Goal: Task Accomplishment & Management: Manage account settings

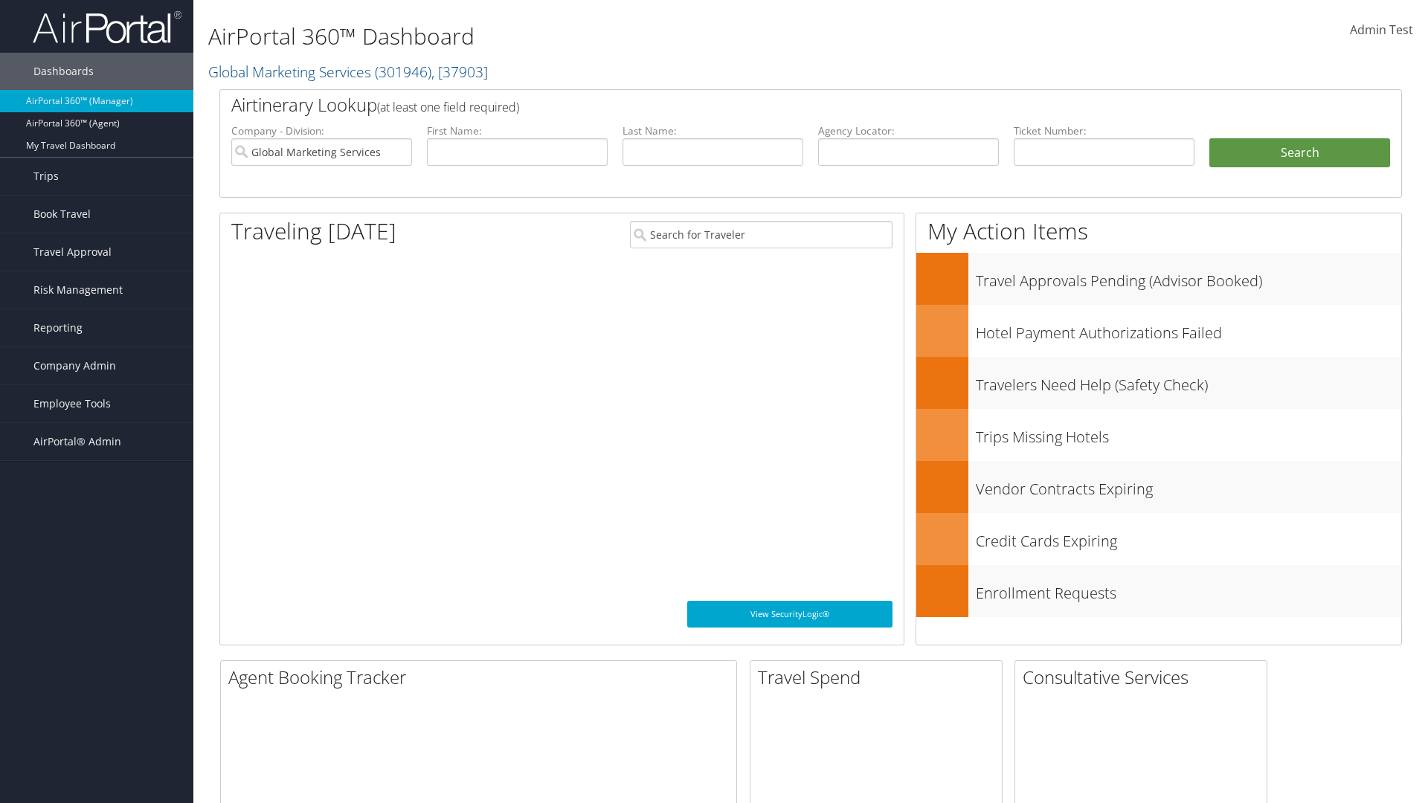
click at [97, 366] on span "Company Admin" at bounding box center [74, 365] width 83 height 37
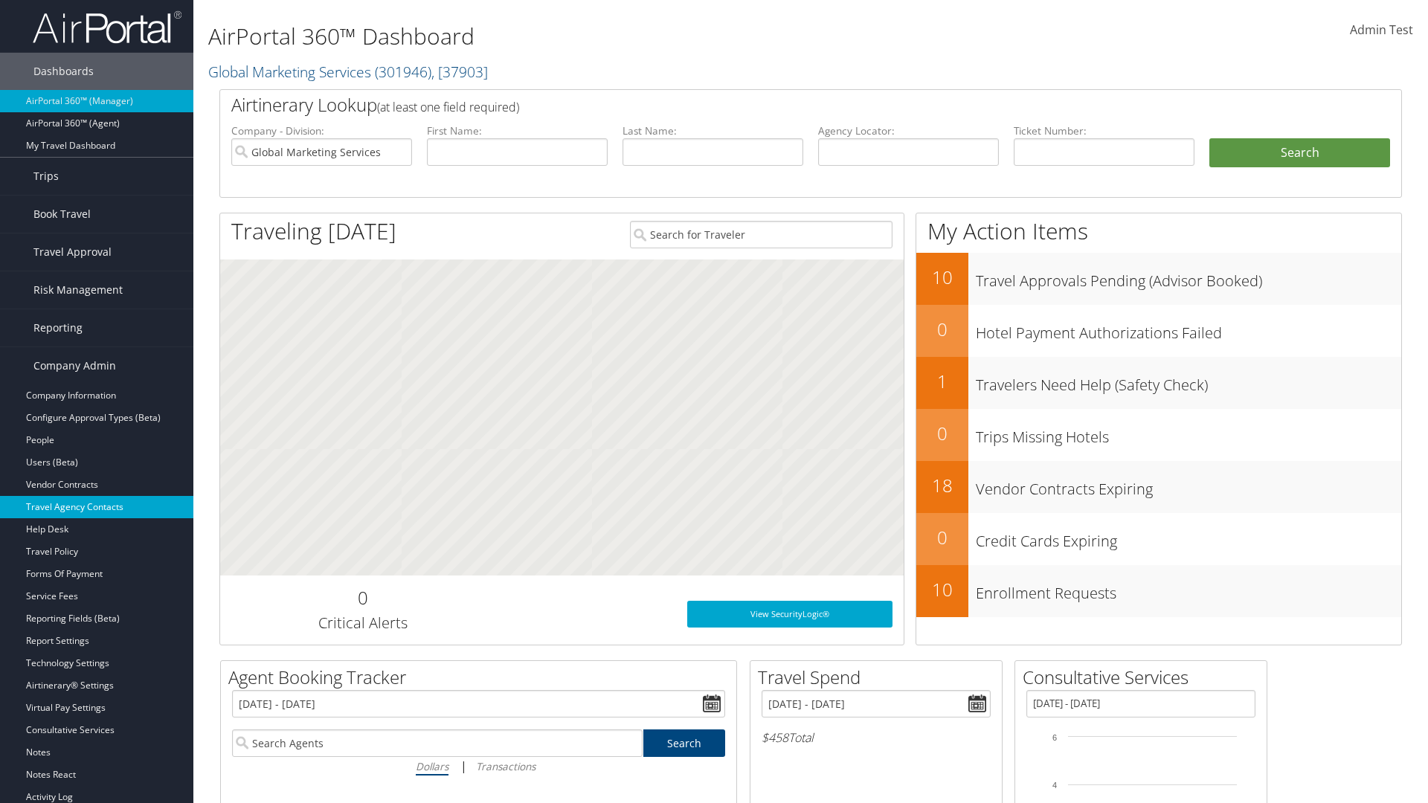
click at [97, 507] on link "Travel Agency Contacts" at bounding box center [96, 507] width 193 height 22
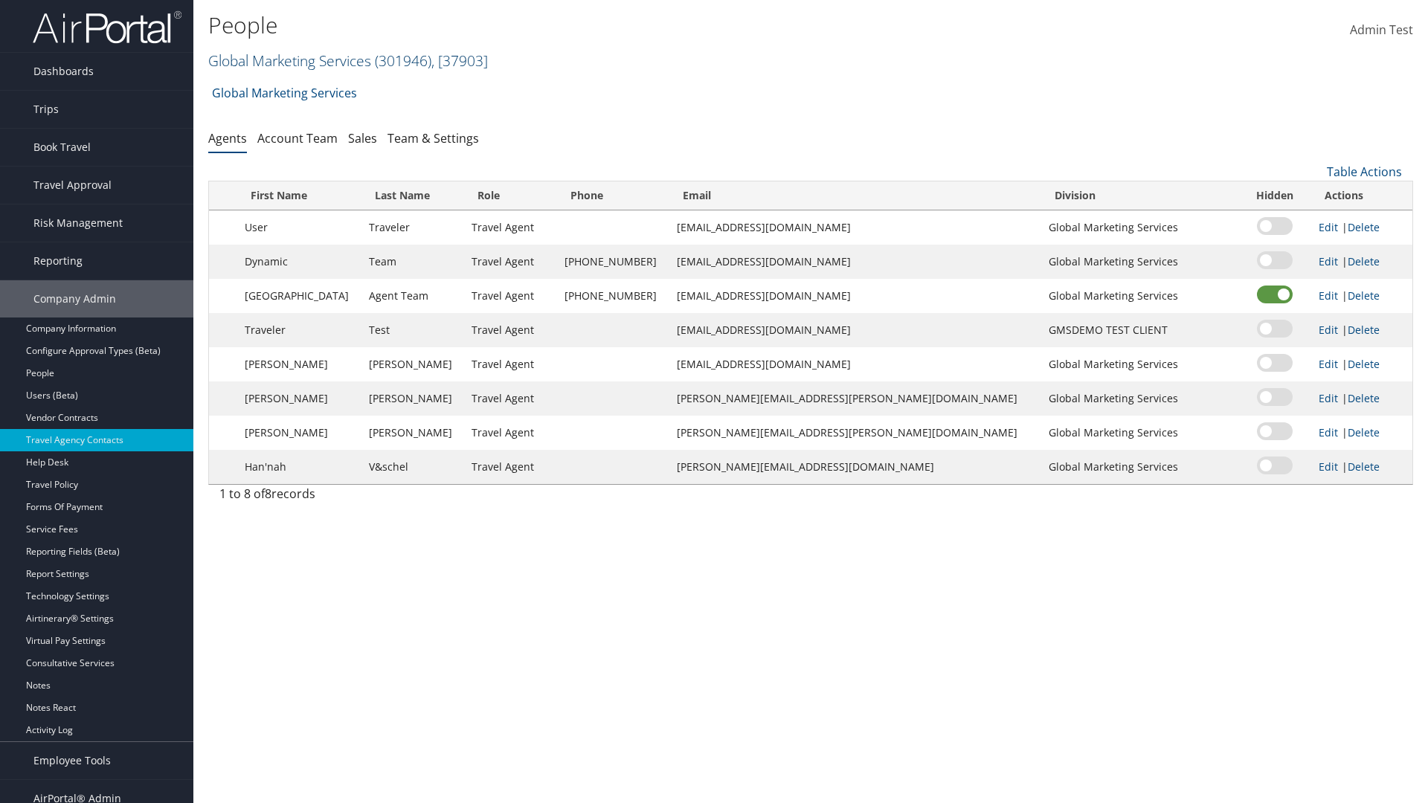
click at [288, 60] on link "Global Marketing Services ( 301946 ) , [ 37903 ]" at bounding box center [348, 61] width 280 height 20
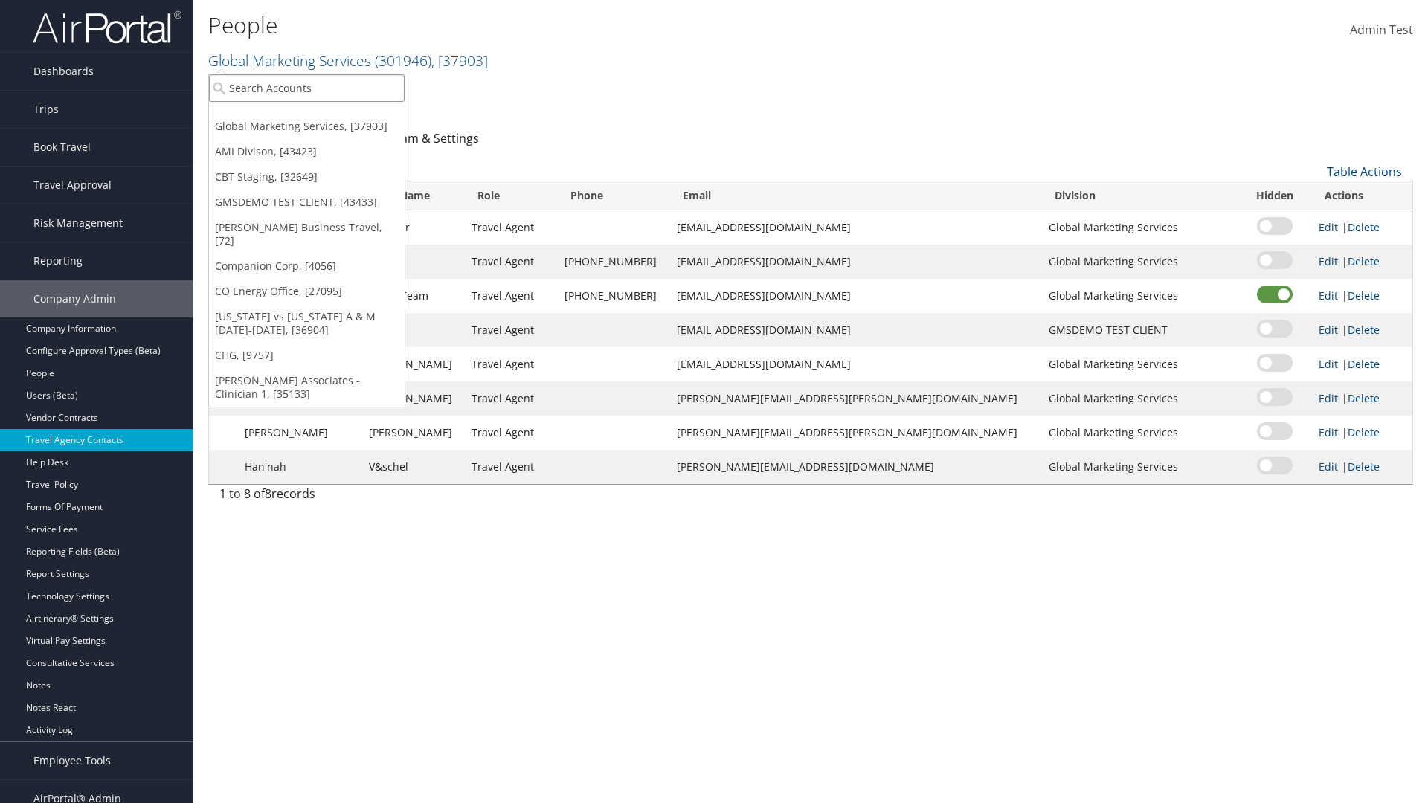
click at [306, 88] on input "search" at bounding box center [307, 88] width 196 height 28
type input "CBTSTG"
click at [306, 115] on div "CBT Staging (CBTSTG), [32649]" at bounding box center [307, 115] width 212 height 13
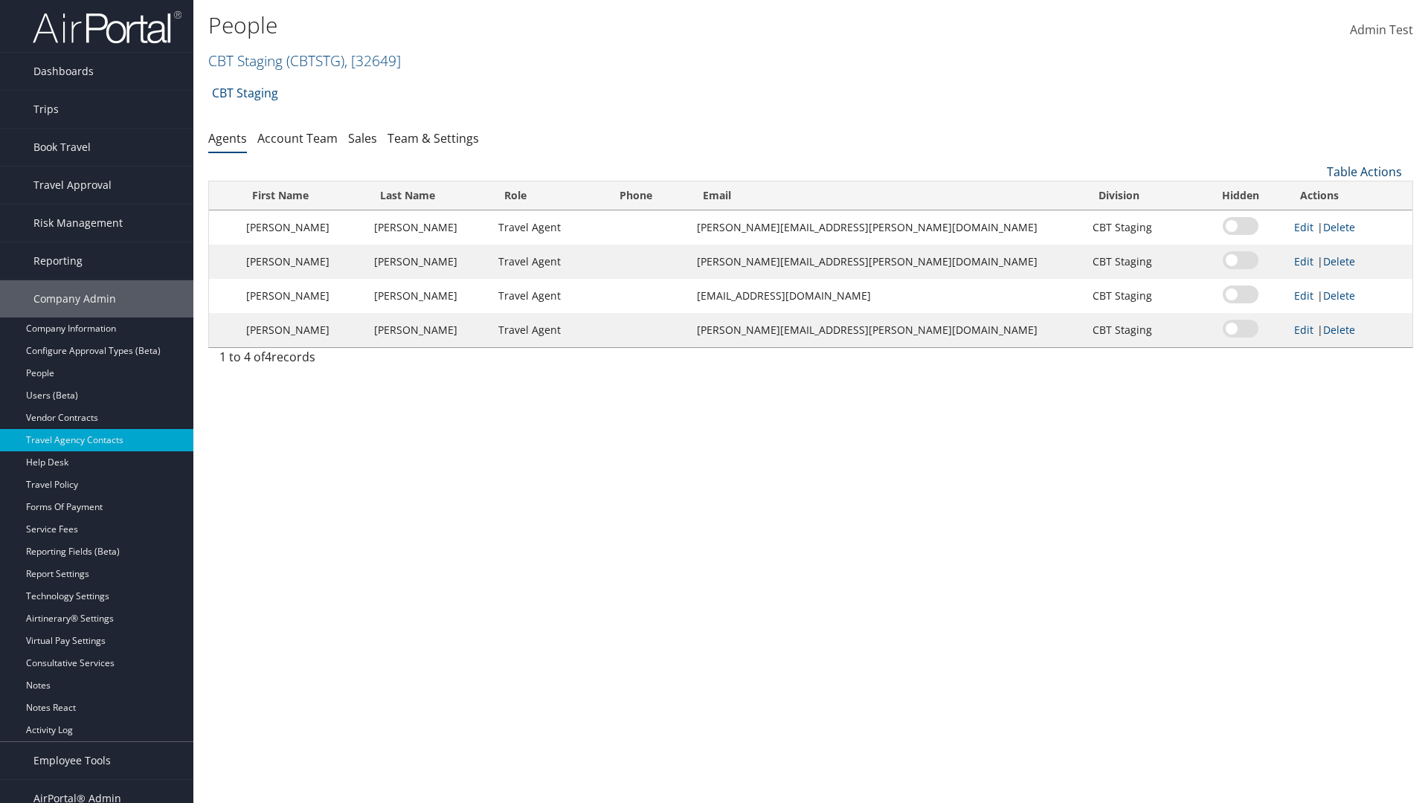
click at [1364, 172] on link "Table Actions" at bounding box center [1364, 172] width 75 height 16
click at [1314, 220] on link "Add New Contact" at bounding box center [1315, 219] width 196 height 25
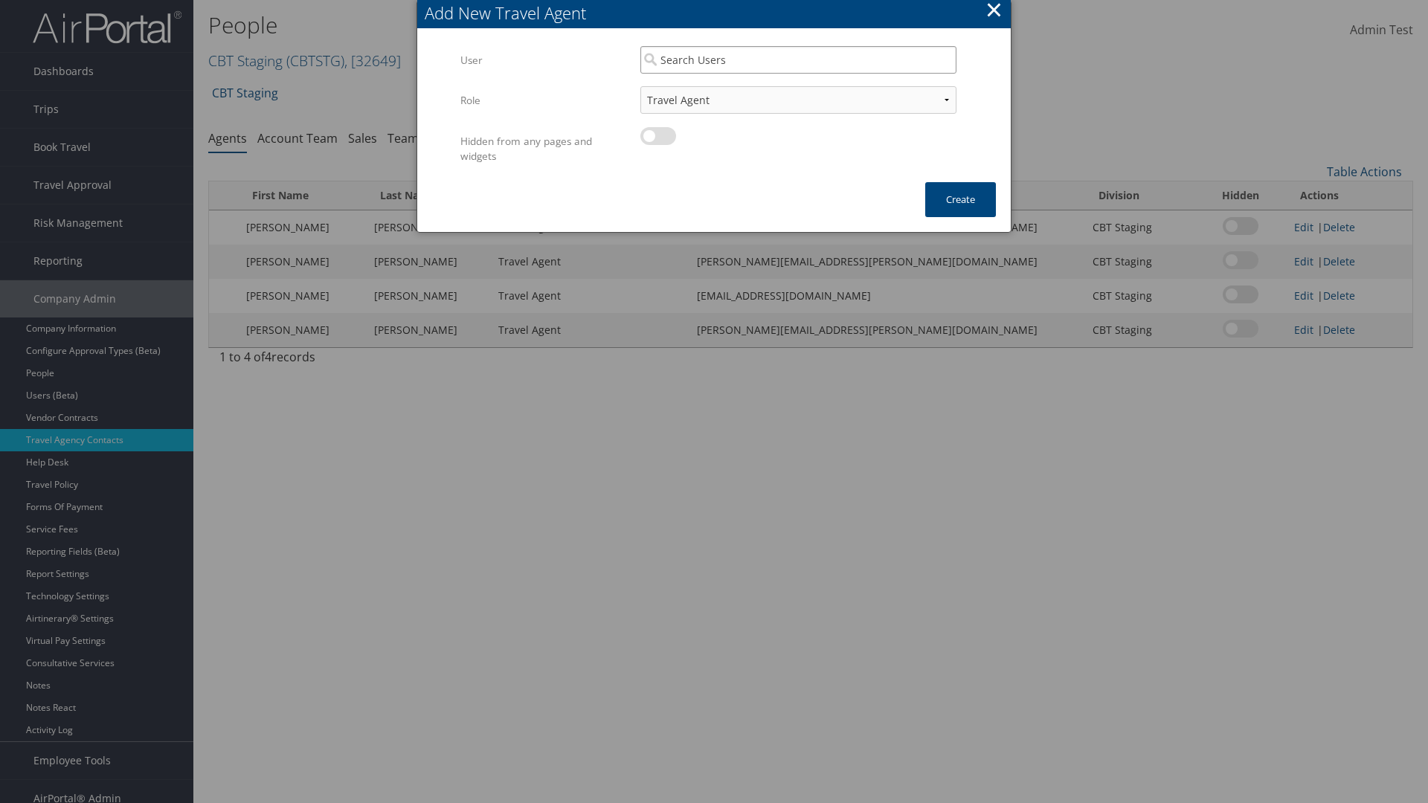
click at [798, 59] on input "search" at bounding box center [798, 60] width 316 height 28
click at [798, 95] on div "User" at bounding box center [798, 102] width 310 height 15
type input "Traveler Test"
click at [960, 199] on button "Create" at bounding box center [960, 199] width 71 height 35
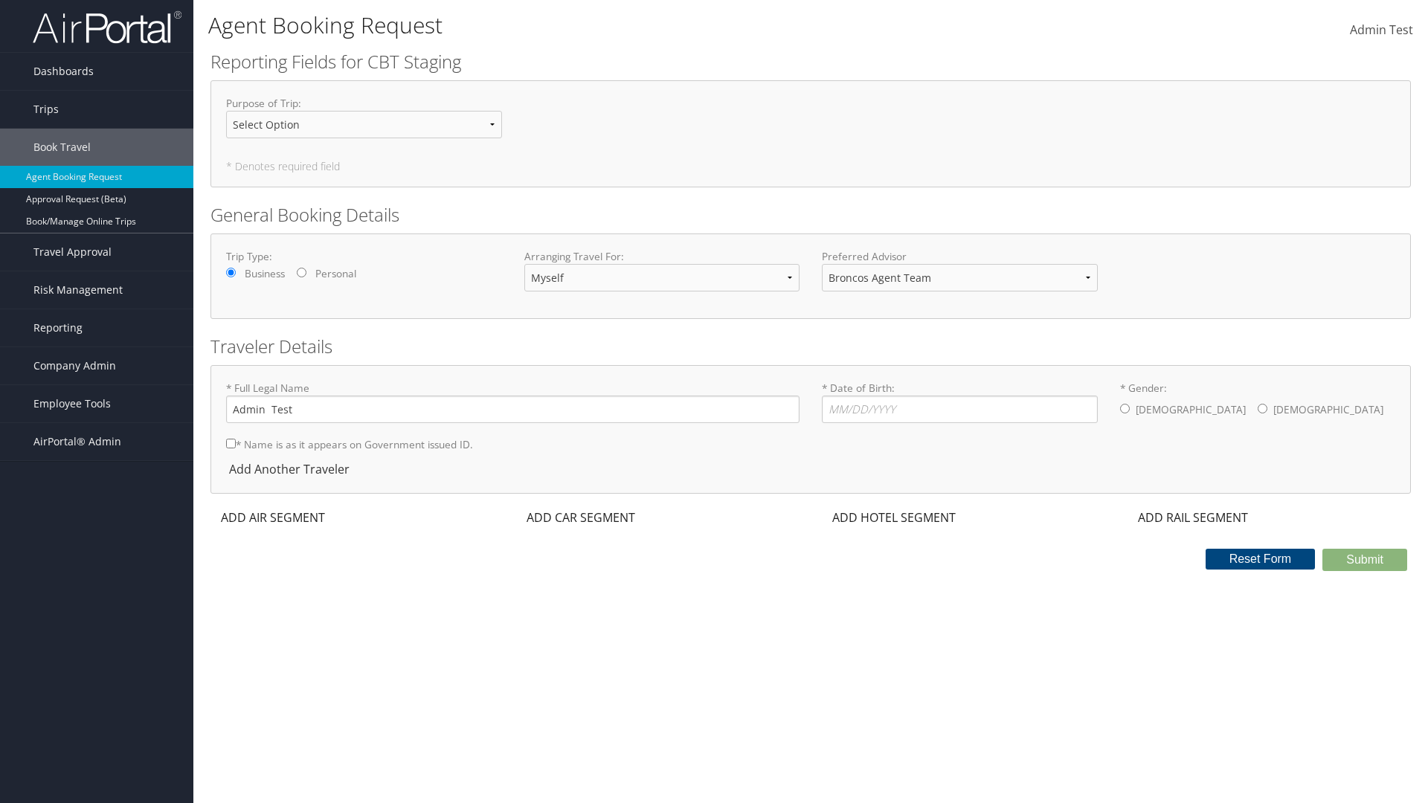
select select "[EMAIL_ADDRESS][DOMAIN_NAME]"
click at [97, 366] on span "Company Admin" at bounding box center [74, 365] width 83 height 37
click at [97, 498] on link "Travel Agency Contacts" at bounding box center [96, 507] width 193 height 22
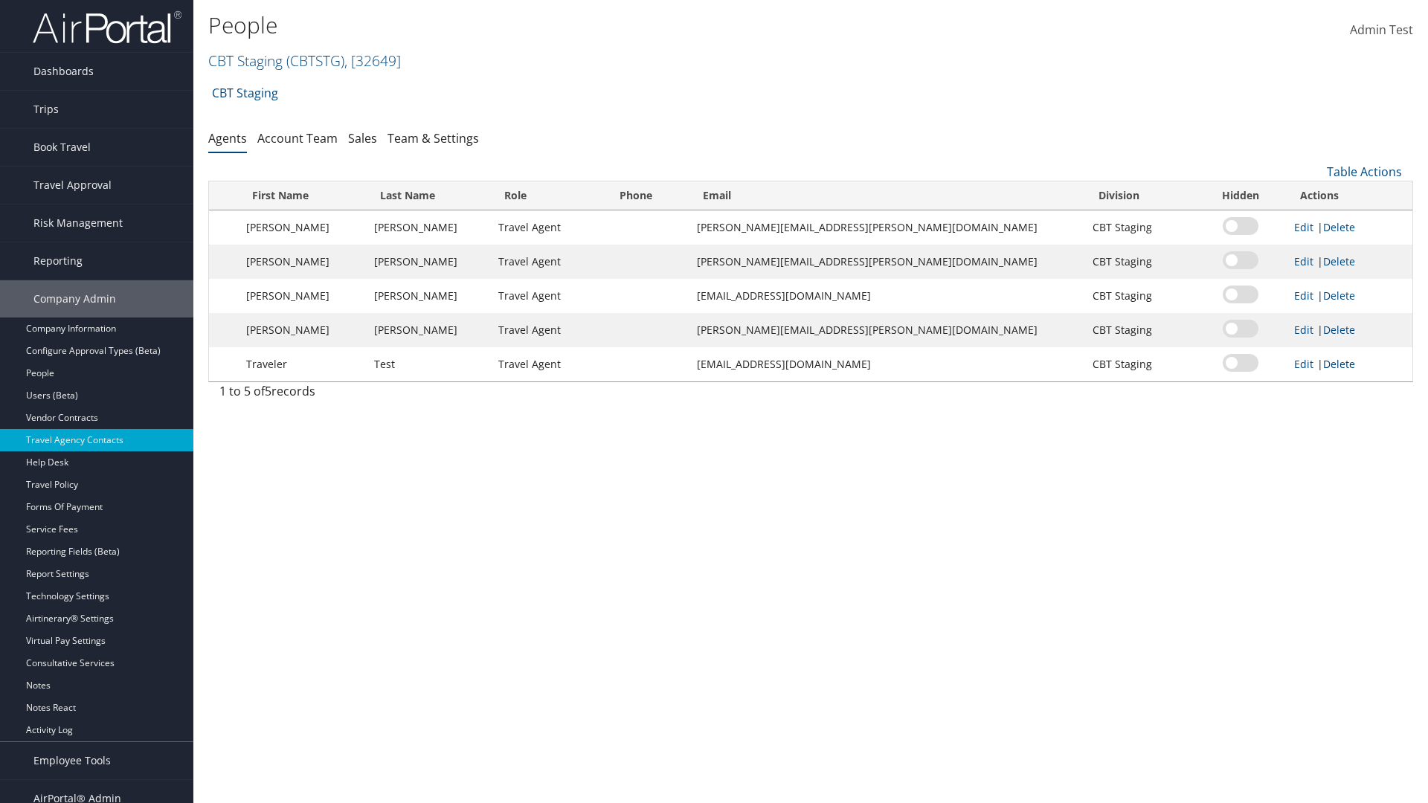
click at [1327, 364] on link "Delete" at bounding box center [1339, 364] width 32 height 14
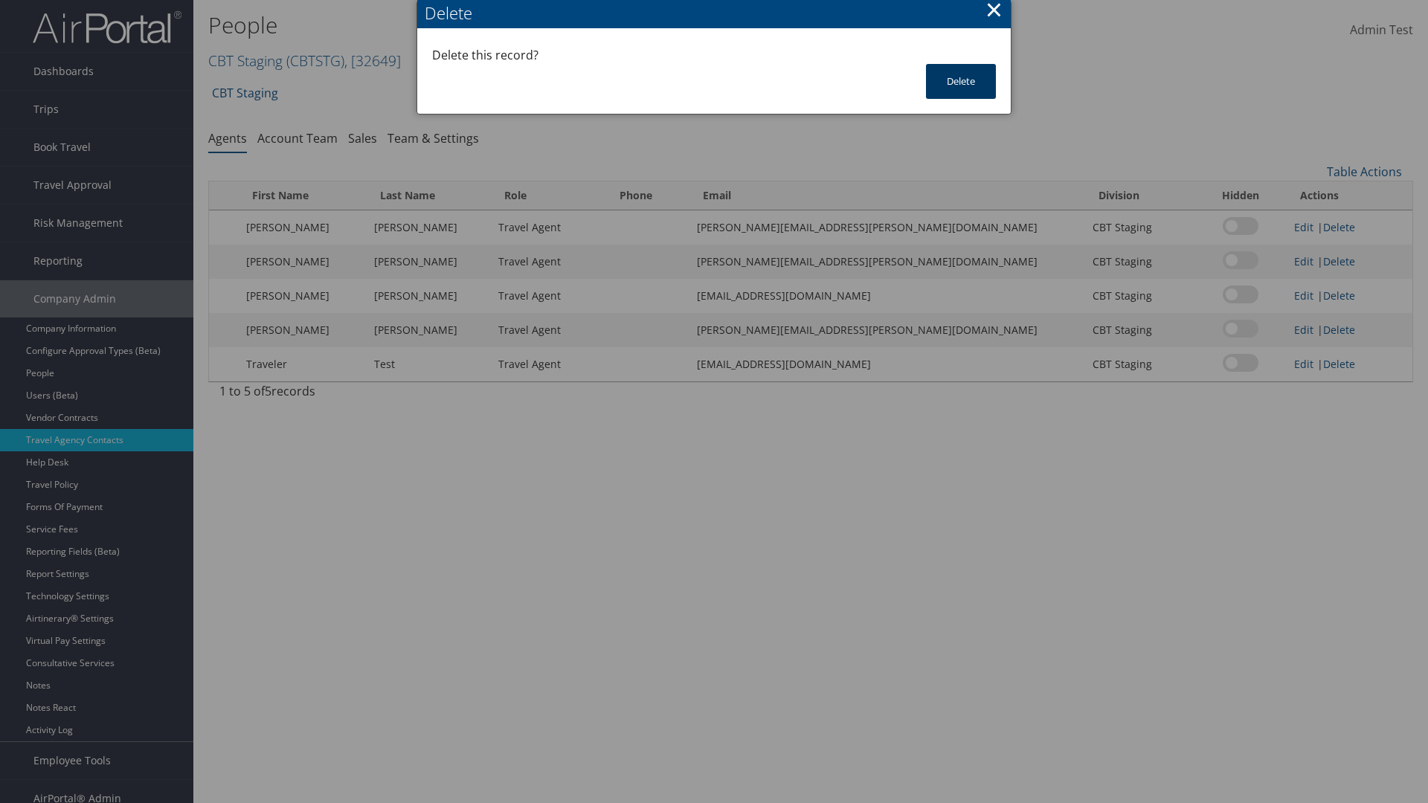
click at [961, 81] on button "Delete" at bounding box center [961, 81] width 70 height 35
